Goal: Navigation & Orientation: Find specific page/section

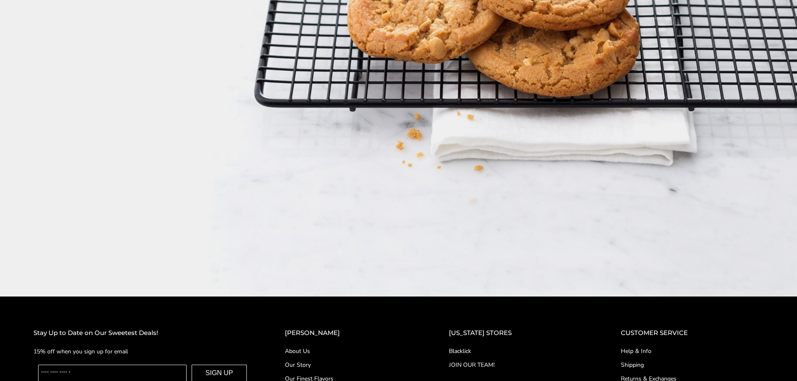
scroll to position [1522, 0]
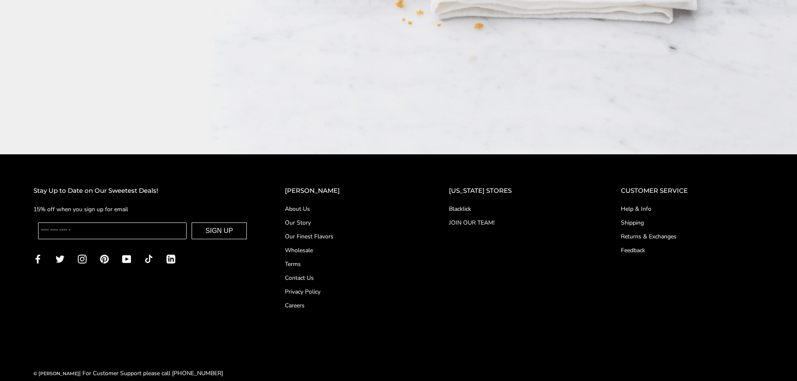
click at [320, 218] on link "Our Story" at bounding box center [350, 222] width 130 height 9
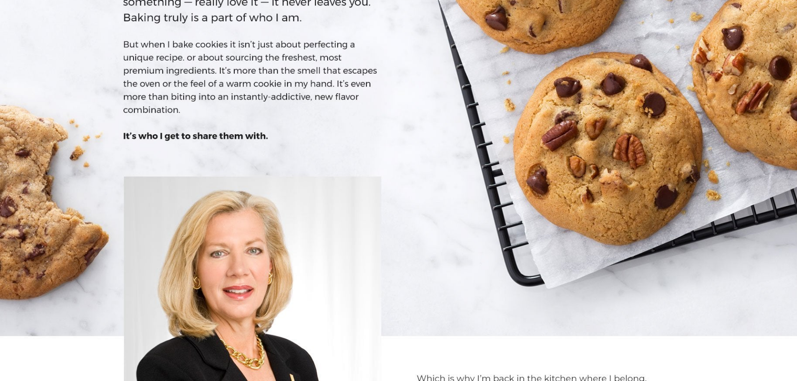
scroll to position [109, 0]
